Goal: Information Seeking & Learning: Learn about a topic

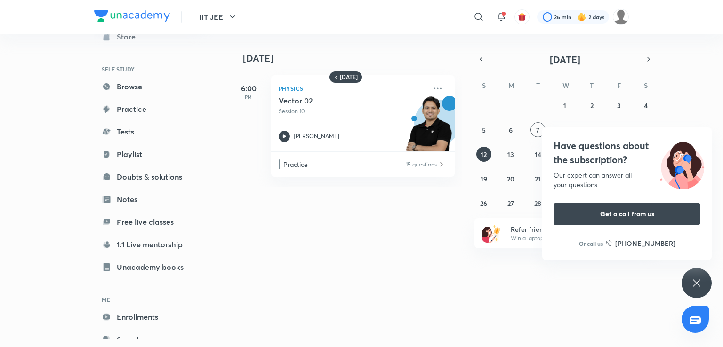
scroll to position [60, 0]
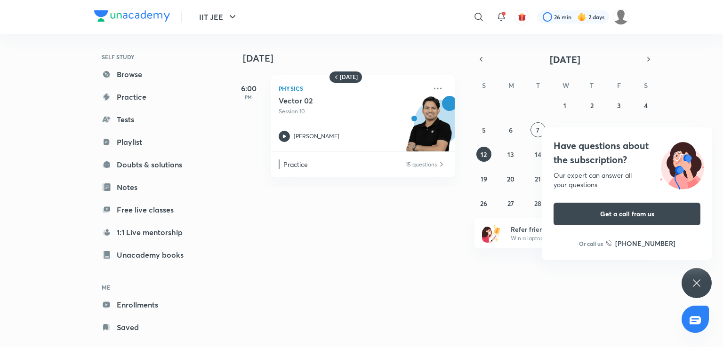
click at [695, 284] on icon at bounding box center [696, 283] width 7 height 7
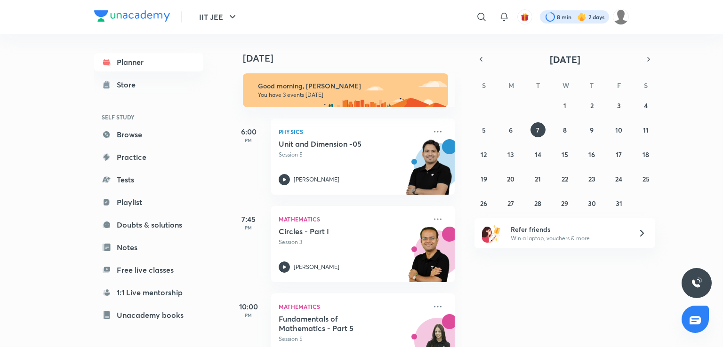
click at [551, 17] on div at bounding box center [574, 16] width 69 height 13
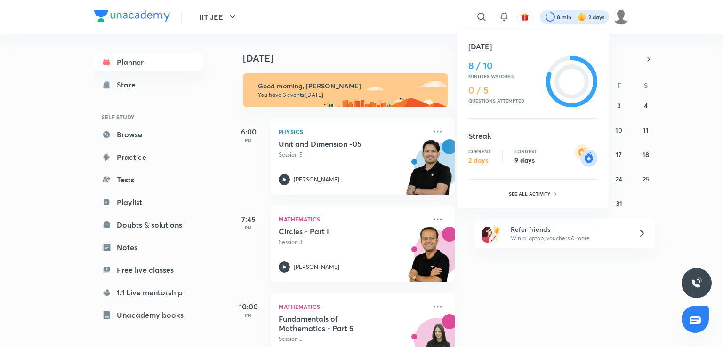
click at [487, 65] on h4 "8 / 10" at bounding box center [505, 65] width 74 height 11
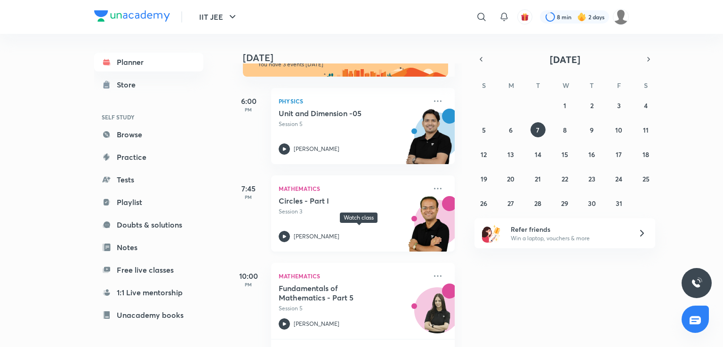
scroll to position [66, 0]
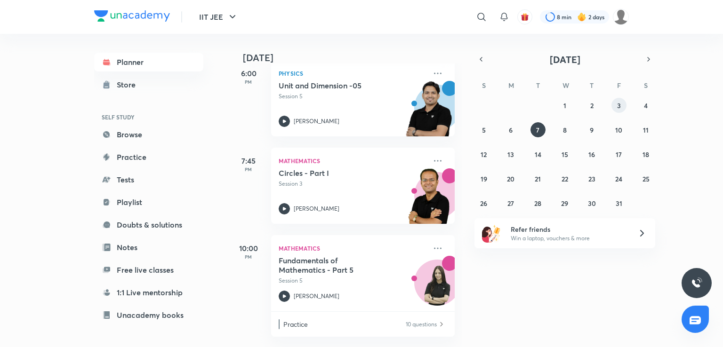
click at [616, 100] on button "3" at bounding box center [618, 105] width 15 height 15
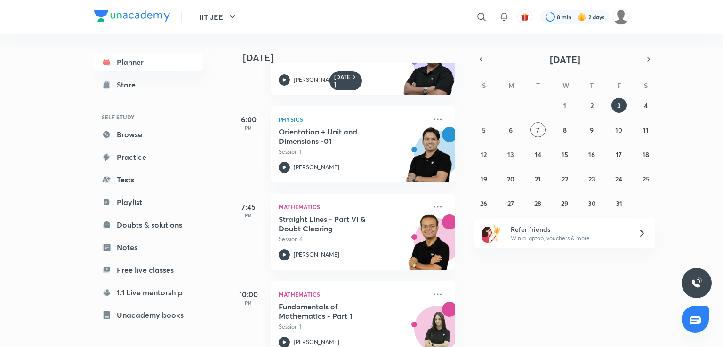
scroll to position [81, 0]
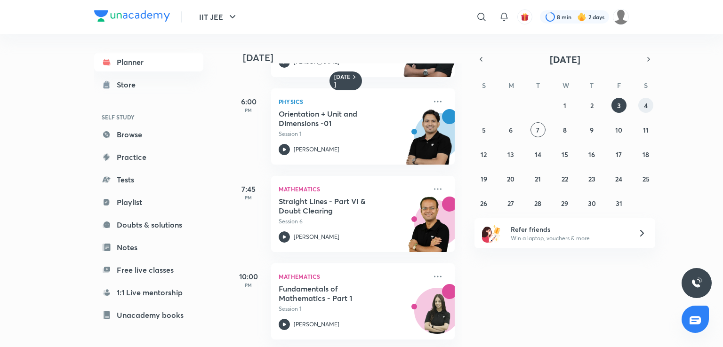
click at [643, 109] on button "4" at bounding box center [645, 105] width 15 height 15
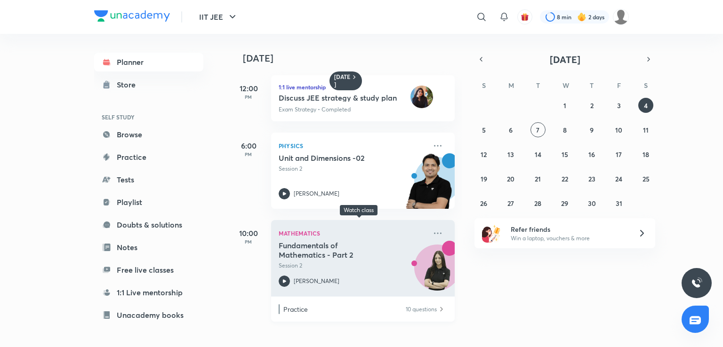
click at [294, 288] on div "Mathematics Fundamentals of Mathematics - Part 2 Session 2 [PERSON_NAME]" at bounding box center [363, 258] width 184 height 76
click at [294, 230] on p "Mathematics" at bounding box center [353, 233] width 148 height 11
